Goal: Task Accomplishment & Management: Manage account settings

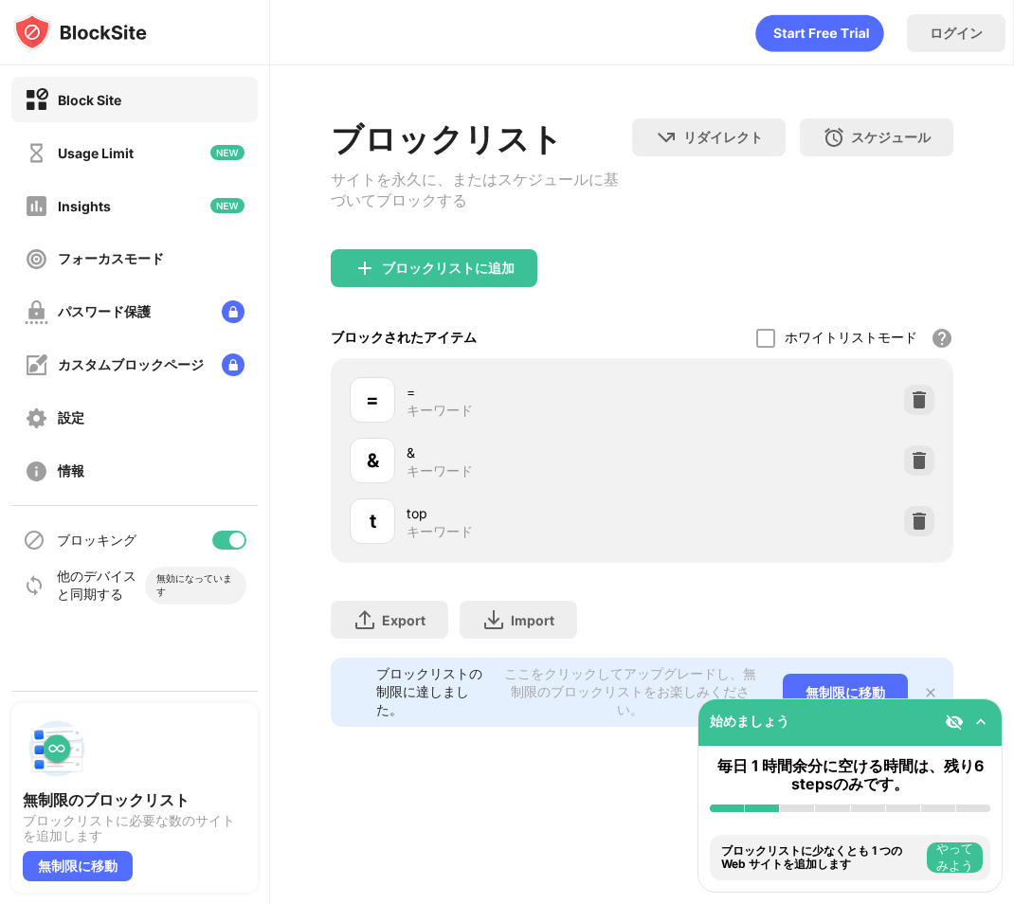
click at [241, 543] on div at bounding box center [236, 540] width 15 height 15
click at [232, 534] on div at bounding box center [229, 540] width 34 height 19
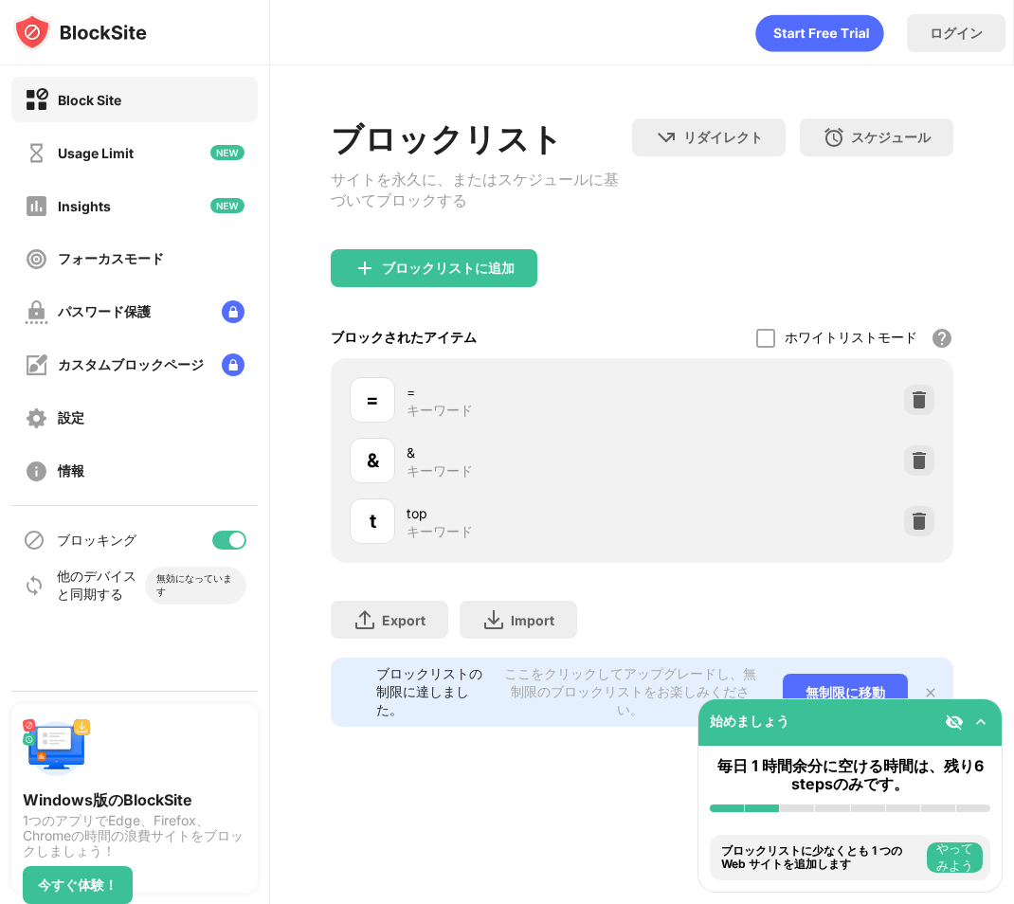
click at [230, 536] on div at bounding box center [236, 540] width 15 height 15
click at [232, 541] on div at bounding box center [229, 540] width 34 height 19
